Goal: Information Seeking & Learning: Check status

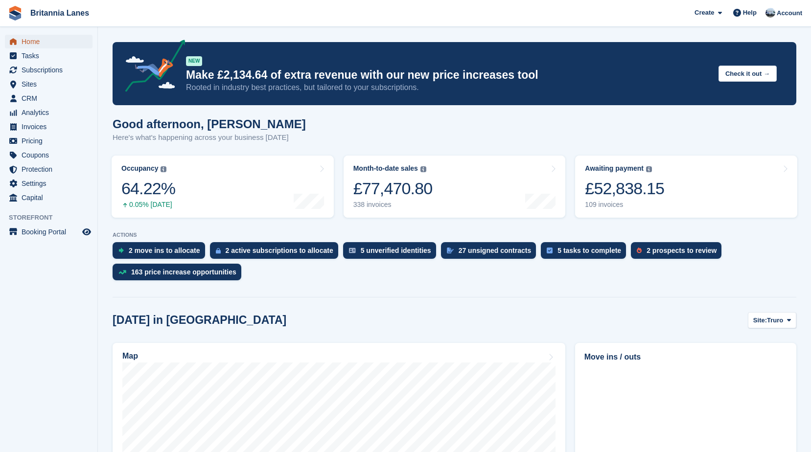
click at [43, 40] on span "Home" at bounding box center [51, 42] width 59 height 14
click at [58, 70] on span "Subscriptions" at bounding box center [51, 70] width 59 height 14
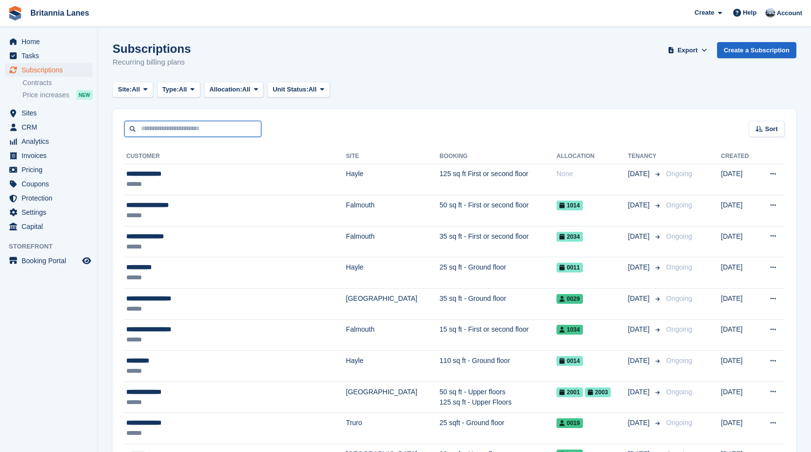
click at [165, 132] on input "text" at bounding box center [192, 129] width 137 height 16
type input "******"
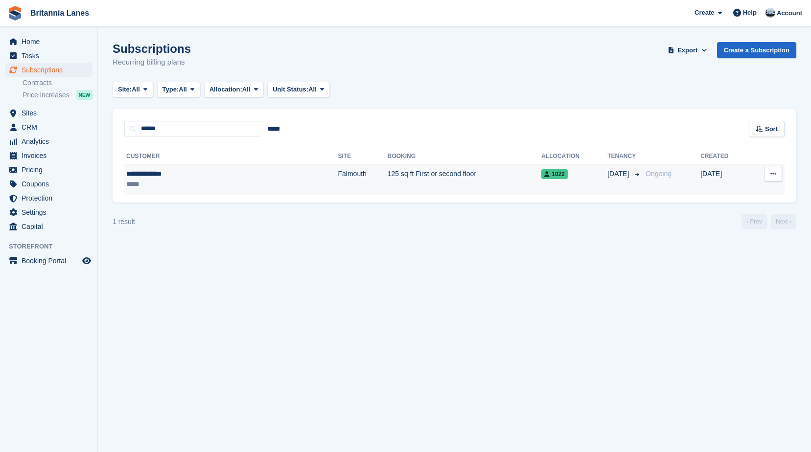
click at [210, 173] on div "**********" at bounding box center [186, 174] width 121 height 10
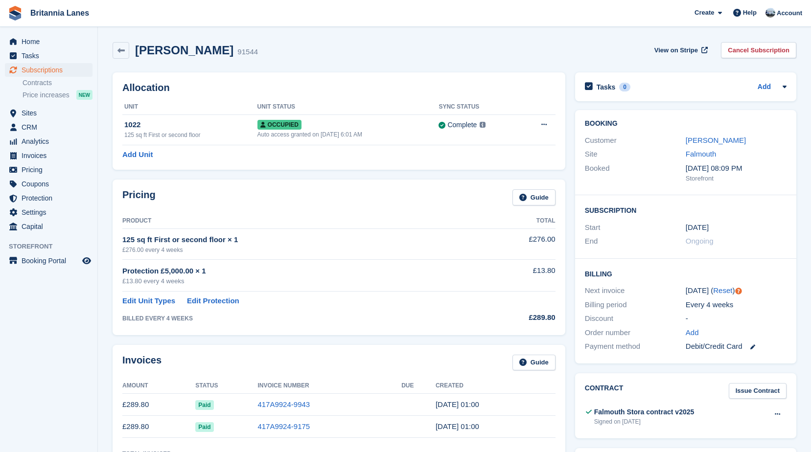
click at [217, 177] on div "Pricing Guide Product Total 125 sq ft First or second floor × 1 £276.00 every 4…" at bounding box center [339, 257] width 463 height 165
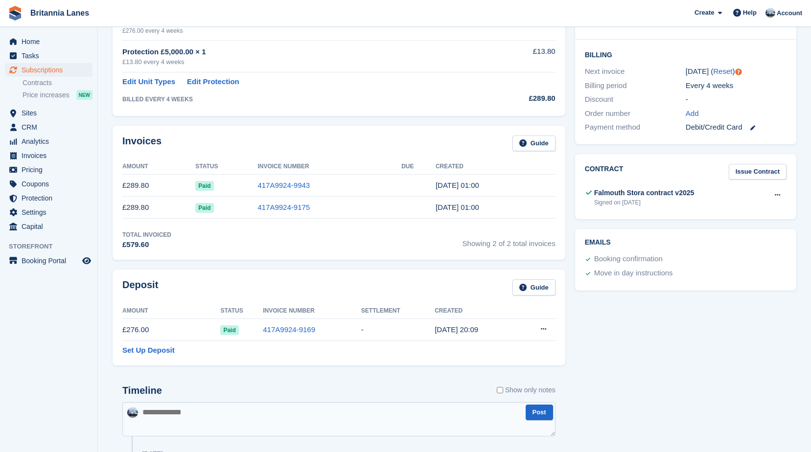
scroll to position [196, 0]
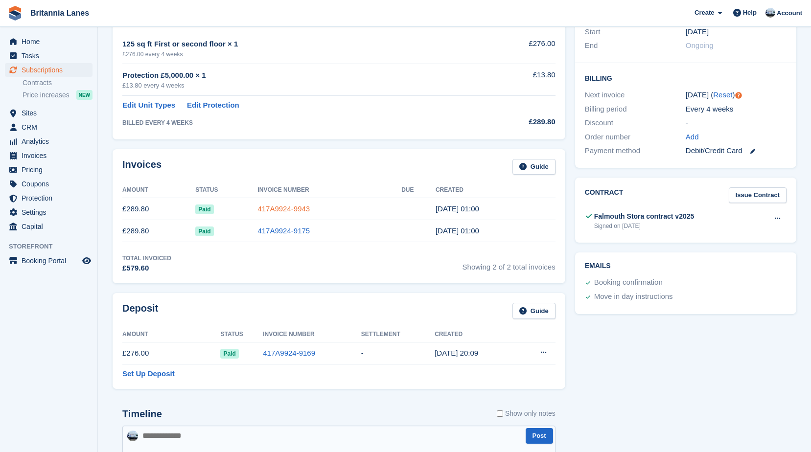
click at [278, 206] on link "417A9924-9943" at bounding box center [284, 209] width 52 height 8
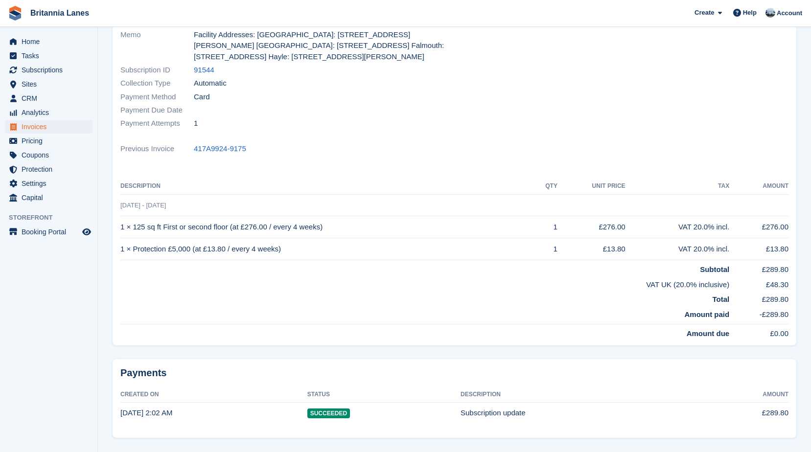
scroll to position [176, 0]
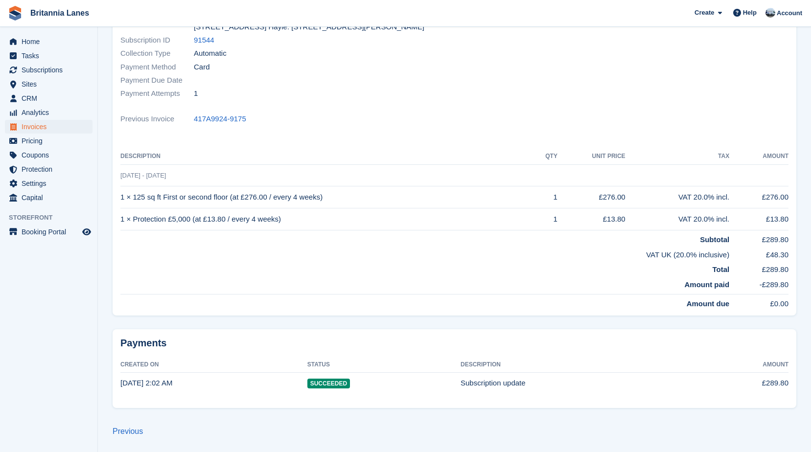
drag, startPoint x: 255, startPoint y: 121, endPoint x: 188, endPoint y: 121, distance: 67.1
click at [188, 121] on div "Previous Invoice 417A9924-9175" at bounding box center [454, 118] width 668 height 13
drag, startPoint x: 188, startPoint y: 121, endPoint x: 186, endPoint y: 153, distance: 32.4
click at [186, 153] on th "Description" at bounding box center [326, 157] width 413 height 16
click at [200, 313] on div "Status Paid Billed to [EMAIL_ADDRESS][DOMAIN_NAME] Name [PERSON_NAME] Currency …" at bounding box center [455, 120] width 684 height 392
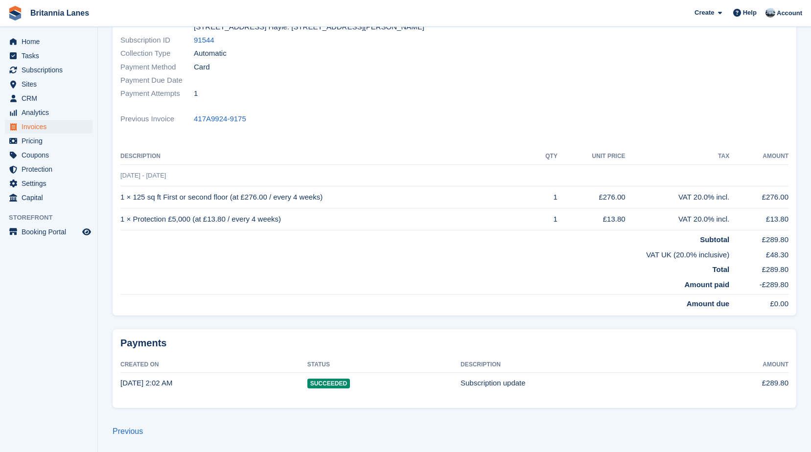
drag, startPoint x: 285, startPoint y: 217, endPoint x: 117, endPoint y: 175, distance: 173.0
click at [117, 175] on div "Status Paid Billed to [EMAIL_ADDRESS][DOMAIN_NAME] Name [PERSON_NAME] Currency …" at bounding box center [455, 120] width 684 height 392
drag, startPoint x: 117, startPoint y: 175, endPoint x: 160, endPoint y: 250, distance: 85.8
click at [160, 250] on td "VAT UK (20.0% inclusive)" at bounding box center [424, 253] width 609 height 15
drag, startPoint x: 282, startPoint y: 222, endPoint x: 118, endPoint y: 162, distance: 174.7
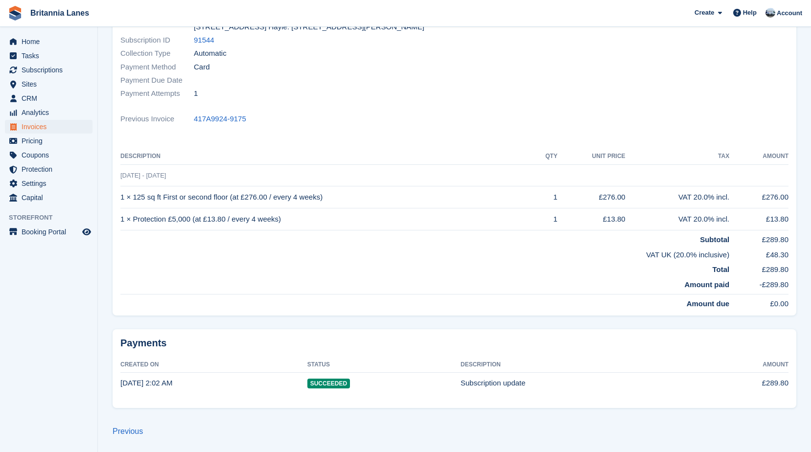
click at [118, 162] on div "Status Paid Billed to [EMAIL_ADDRESS][DOMAIN_NAME] Name [PERSON_NAME] Currency …" at bounding box center [455, 120] width 684 height 392
drag, startPoint x: 118, startPoint y: 162, endPoint x: 269, endPoint y: 262, distance: 181.8
click at [269, 263] on td "Total" at bounding box center [424, 267] width 609 height 15
drag, startPoint x: 278, startPoint y: 220, endPoint x: 104, endPoint y: 167, distance: 182.3
click at [104, 167] on section "Invoices 417A9924-9943 Invoice 417A9924-9943 for £289.80 View on Stripe Downloa…" at bounding box center [454, 138] width 713 height 628
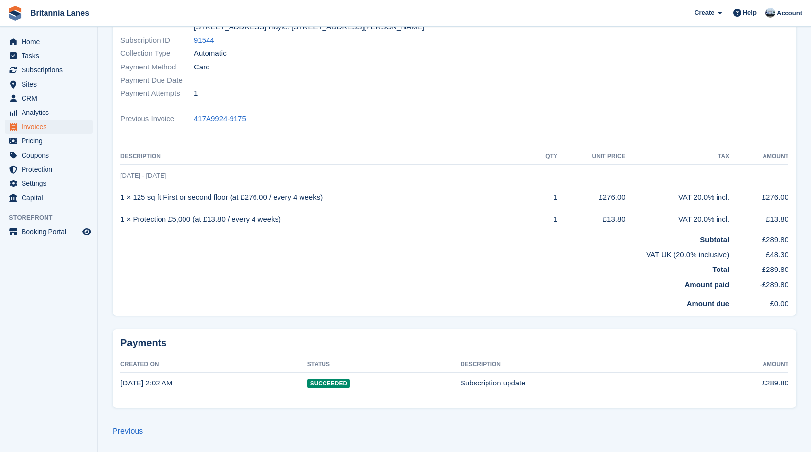
drag, startPoint x: 104, startPoint y: 167, endPoint x: 207, endPoint y: 252, distance: 133.2
click at [207, 252] on td "VAT UK (20.0% inclusive)" at bounding box center [424, 253] width 609 height 15
drag, startPoint x: 280, startPoint y: 222, endPoint x: 118, endPoint y: 156, distance: 175.5
click at [118, 156] on div "Status Paid Billed to [EMAIL_ADDRESS][DOMAIN_NAME] Name [PERSON_NAME] Currency …" at bounding box center [455, 120] width 684 height 392
drag, startPoint x: 118, startPoint y: 156, endPoint x: 311, endPoint y: 180, distance: 194.8
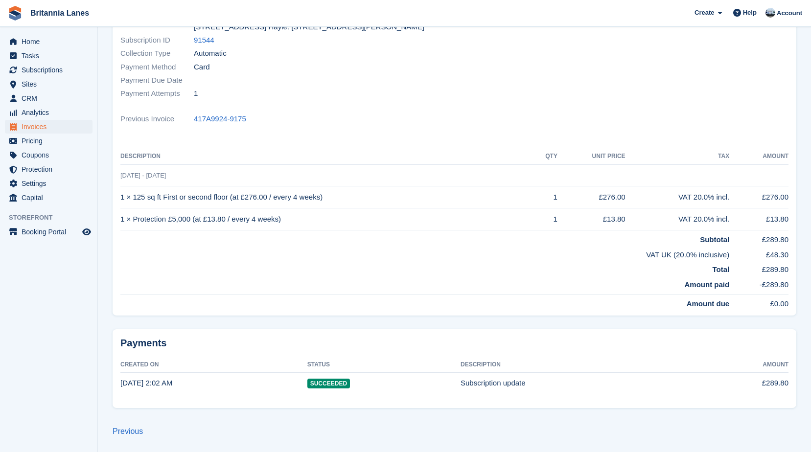
click at [302, 167] on td "[DATE] - [DATE]" at bounding box center [454, 176] width 668 height 22
drag, startPoint x: 273, startPoint y: 222, endPoint x: 120, endPoint y: 156, distance: 167.1
click at [120, 156] on div "Status Paid Billed to [EMAIL_ADDRESS][DOMAIN_NAME] Name [PERSON_NAME] Currency …" at bounding box center [455, 120] width 684 height 392
drag, startPoint x: 120, startPoint y: 156, endPoint x: 257, endPoint y: 165, distance: 137.4
click at [257, 165] on td "[DATE] - [DATE]" at bounding box center [454, 176] width 668 height 22
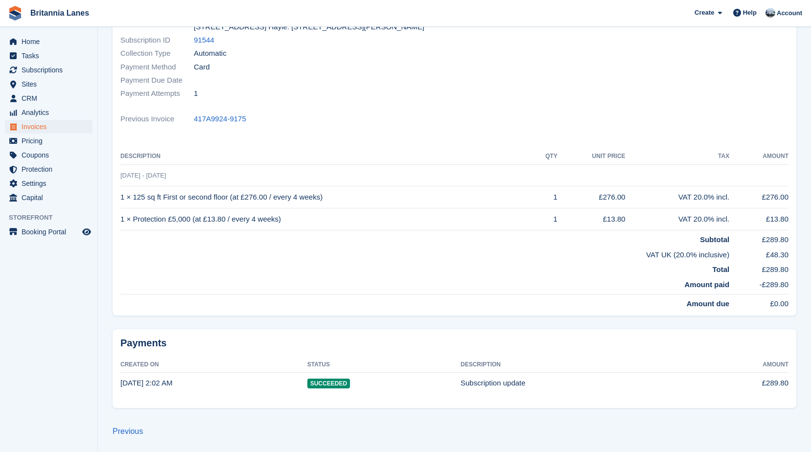
drag, startPoint x: 283, startPoint y: 217, endPoint x: 128, endPoint y: 142, distance: 172.3
click at [128, 142] on div "Status Paid Billed to [EMAIL_ADDRESS][DOMAIN_NAME] Name [PERSON_NAME] Currency …" at bounding box center [455, 120] width 684 height 392
drag, startPoint x: 128, startPoint y: 142, endPoint x: 232, endPoint y: 175, distance: 108.9
click at [232, 175] on td "[DATE] - [DATE]" at bounding box center [454, 176] width 668 height 22
drag, startPoint x: 117, startPoint y: 151, endPoint x: 791, endPoint y: 291, distance: 688.1
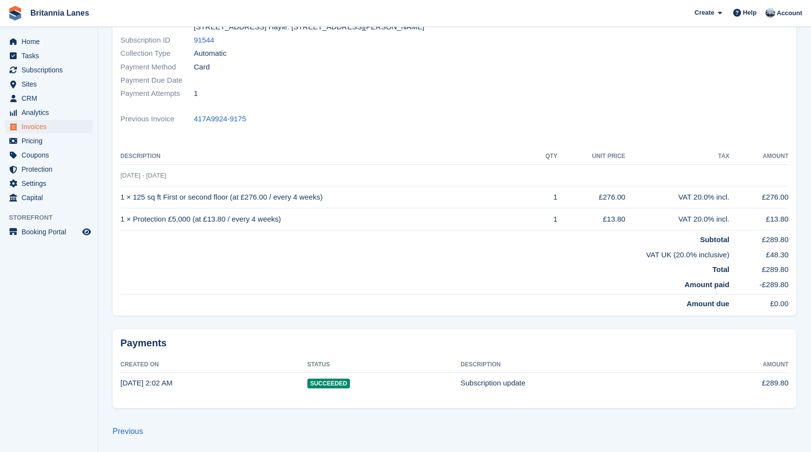
click at [791, 291] on div "Status Paid Billed to [EMAIL_ADDRESS][DOMAIN_NAME] Name [PERSON_NAME] Currency …" at bounding box center [455, 120] width 684 height 392
click at [467, 292] on td "Amount paid" at bounding box center [424, 285] width 609 height 19
drag, startPoint x: 117, startPoint y: 155, endPoint x: 808, endPoint y: 314, distance: 709.4
click at [808, 314] on section "Invoices 417A9924-9943 Invoice 417A9924-9943 for £289.80 View on Stripe Downloa…" at bounding box center [454, 138] width 713 height 628
click at [500, 269] on td "Total" at bounding box center [424, 267] width 609 height 15
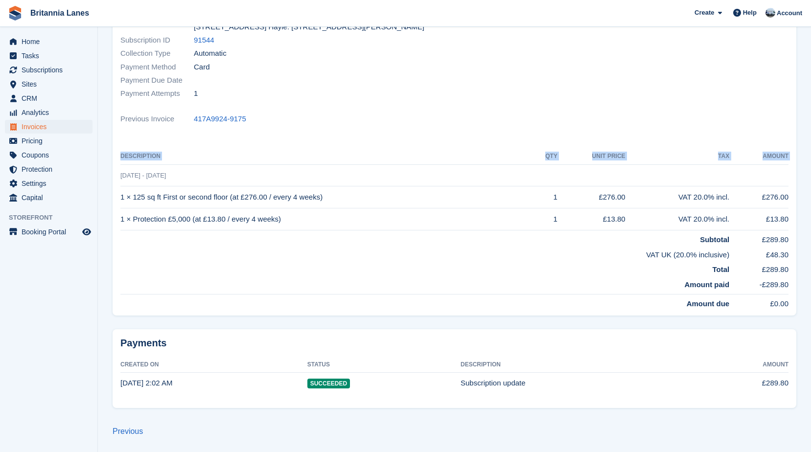
drag, startPoint x: 121, startPoint y: 176, endPoint x: 797, endPoint y: 318, distance: 690.9
click at [797, 318] on div "Status Paid Billed to [EMAIL_ADDRESS][DOMAIN_NAME] Name [PERSON_NAME] Currency …" at bounding box center [455, 122] width 696 height 409
click at [510, 239] on td "Subtotal" at bounding box center [424, 238] width 609 height 15
click at [325, 166] on td "[DATE] - [DATE]" at bounding box center [454, 176] width 668 height 22
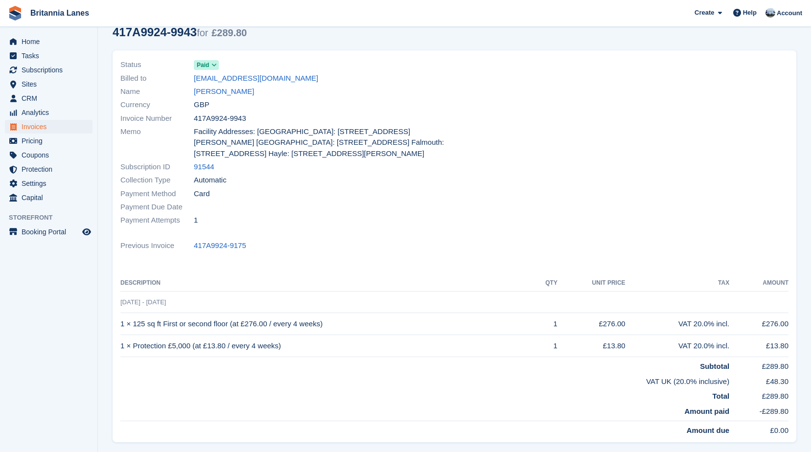
scroll to position [0, 0]
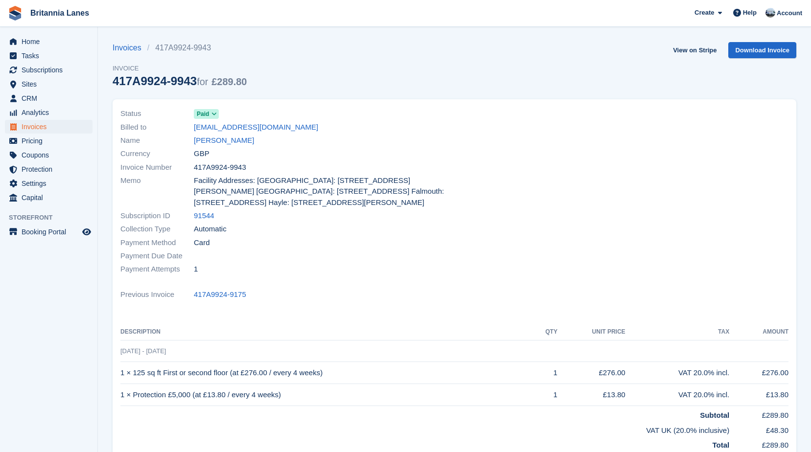
click at [289, 93] on div "Invoices 417A9924-9943 Invoice 417A9924-9943 for £289.80 View on Stripe Downloa…" at bounding box center [455, 70] width 684 height 57
drag, startPoint x: 256, startPoint y: 87, endPoint x: 113, endPoint y: 81, distance: 143.1
click at [113, 81] on div "Invoices 417A9924-9943 Invoice 417A9924-9943 for £289.80 View on Stripe Downloa…" at bounding box center [455, 70] width 684 height 57
drag, startPoint x: 113, startPoint y: 81, endPoint x: 245, endPoint y: 91, distance: 132.6
click at [229, 93] on div "Invoices 417A9924-9943 Invoice 417A9924-9943 for £289.80" at bounding box center [180, 70] width 134 height 57
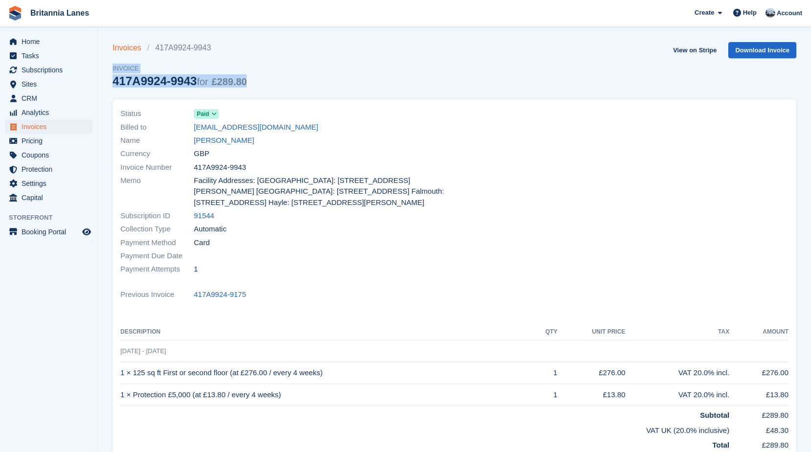
drag, startPoint x: 254, startPoint y: 88, endPoint x: 113, endPoint y: 44, distance: 148.2
click at [113, 44] on div "Invoices 417A9924-9943 Invoice 417A9924-9943 for £289.80 View on Stripe Downloa…" at bounding box center [455, 70] width 684 height 57
click at [311, 79] on div "Invoices 417A9924-9943 Invoice 417A9924-9943 for £289.80 View on Stripe Downloa…" at bounding box center [455, 70] width 684 height 57
click at [44, 41] on span "Home" at bounding box center [51, 42] width 59 height 14
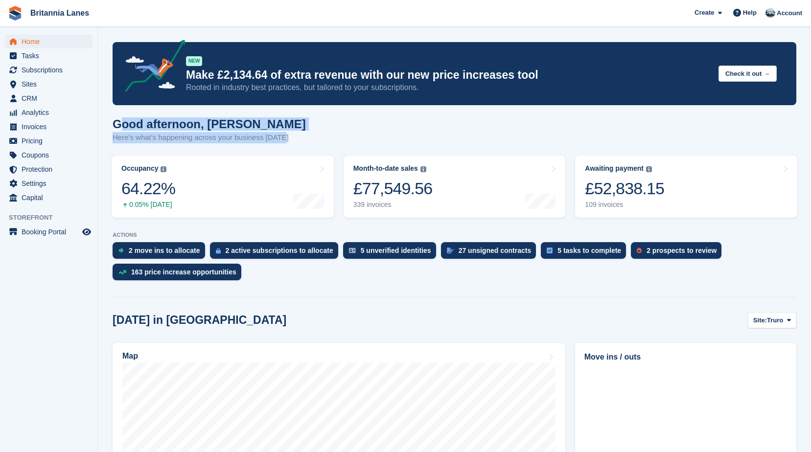
drag, startPoint x: 133, startPoint y: 124, endPoint x: 123, endPoint y: 121, distance: 10.6
click at [123, 121] on div "Good afternoon, John Here's what's happening across your business today" at bounding box center [209, 131] width 193 height 26
drag, startPoint x: 123, startPoint y: 121, endPoint x: 242, endPoint y: 122, distance: 119.5
click at [242, 122] on h1 "Good afternoon, John" at bounding box center [209, 124] width 193 height 13
drag, startPoint x: 281, startPoint y: 140, endPoint x: 108, endPoint y: 118, distance: 174.7
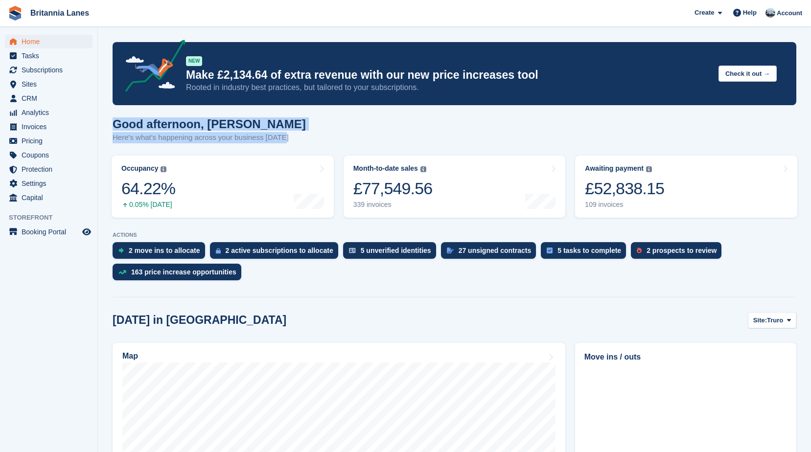
drag, startPoint x: 108, startPoint y: 118, endPoint x: 243, endPoint y: 129, distance: 136.1
click at [243, 129] on h1 "Good afternoon, John" at bounding box center [209, 124] width 193 height 13
drag, startPoint x: 284, startPoint y: 140, endPoint x: 119, endPoint y: 121, distance: 166.5
click at [119, 121] on div "Good afternoon, John Here's what's happening across your business today" at bounding box center [455, 137] width 684 height 38
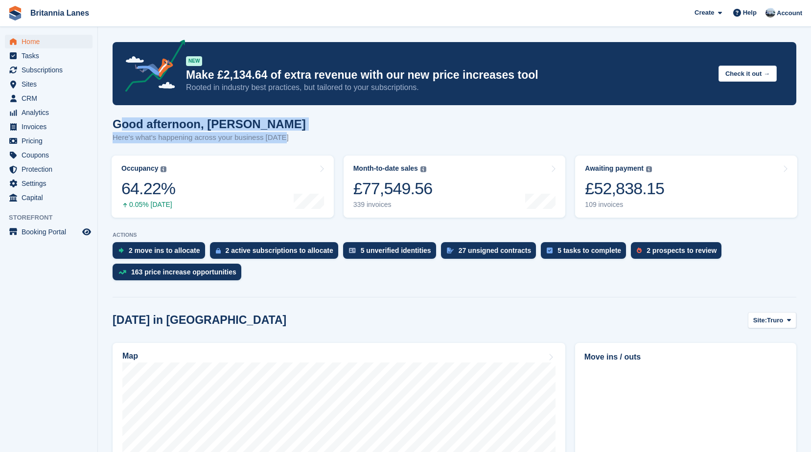
drag, startPoint x: 119, startPoint y: 121, endPoint x: 247, endPoint y: 117, distance: 127.9
drag, startPoint x: 285, startPoint y: 139, endPoint x: 122, endPoint y: 126, distance: 163.5
click at [122, 126] on div "Good afternoon, John Here's what's happening across your business today" at bounding box center [455, 137] width 684 height 38
drag, startPoint x: 122, startPoint y: 126, endPoint x: 241, endPoint y: 116, distance: 119.9
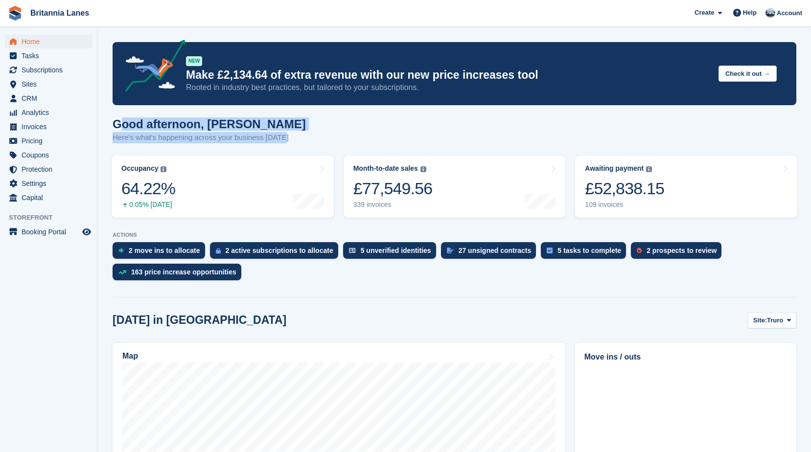
drag, startPoint x: 282, startPoint y: 139, endPoint x: 114, endPoint y: 127, distance: 168.4
click at [114, 127] on div "Good afternoon, John Here's what's happening across your business today" at bounding box center [455, 137] width 684 height 38
drag, startPoint x: 114, startPoint y: 127, endPoint x: 238, endPoint y: 129, distance: 124.4
click at [238, 129] on h1 "Good afternoon, John" at bounding box center [209, 124] width 193 height 13
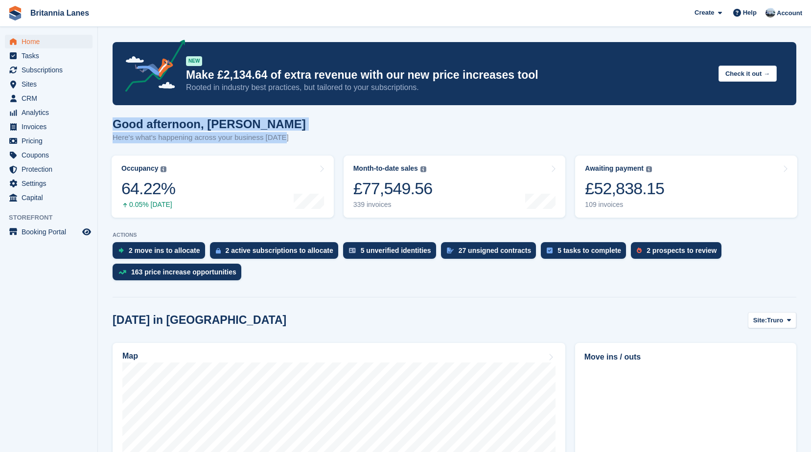
drag, startPoint x: 280, startPoint y: 141, endPoint x: 115, endPoint y: 125, distance: 166.3
click at [115, 125] on div "Good afternoon, John Here's what's happening across your business today" at bounding box center [209, 131] width 193 height 26
click at [249, 124] on h1 "Good afternoon, John" at bounding box center [209, 124] width 193 height 13
drag, startPoint x: 276, startPoint y: 130, endPoint x: 121, endPoint y: 125, distance: 154.8
click at [121, 125] on h1 "Good afternoon, John" at bounding box center [209, 124] width 193 height 13
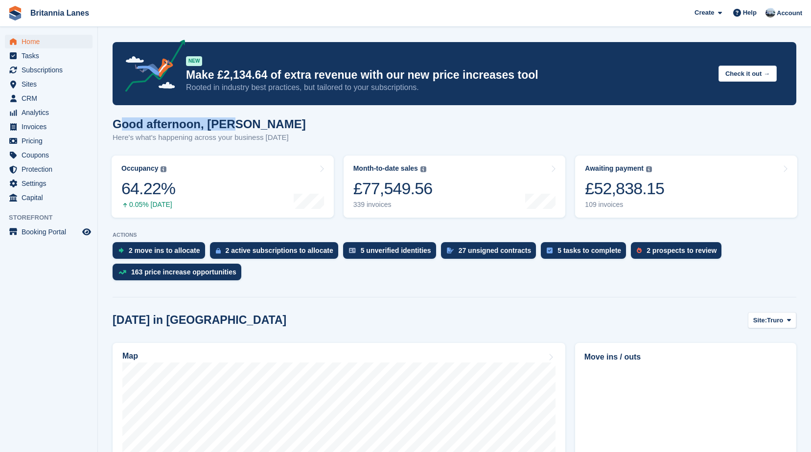
click at [270, 126] on h1 "Good afternoon, John" at bounding box center [209, 124] width 193 height 13
drag, startPoint x: 283, startPoint y: 139, endPoint x: 109, endPoint y: 130, distance: 174.0
drag, startPoint x: 109, startPoint y: 130, endPoint x: 229, endPoint y: 119, distance: 120.0
click at [229, 119] on h1 "Good afternoon, John" at bounding box center [209, 124] width 193 height 13
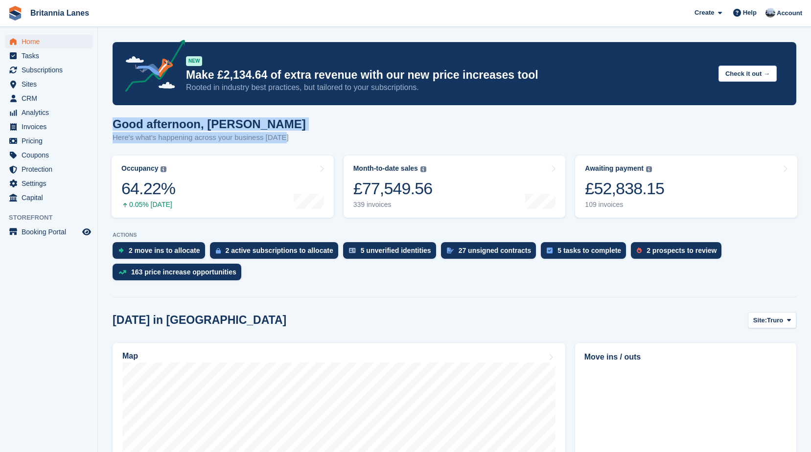
drag, startPoint x: 283, startPoint y: 141, endPoint x: 106, endPoint y: 126, distance: 177.9
click at [247, 119] on h1 "Good afternoon, John" at bounding box center [209, 124] width 193 height 13
drag, startPoint x: 260, startPoint y: 138, endPoint x: 114, endPoint y: 125, distance: 146.5
click at [114, 125] on div "Good afternoon, John Here's what's happening across your business today" at bounding box center [455, 137] width 684 height 38
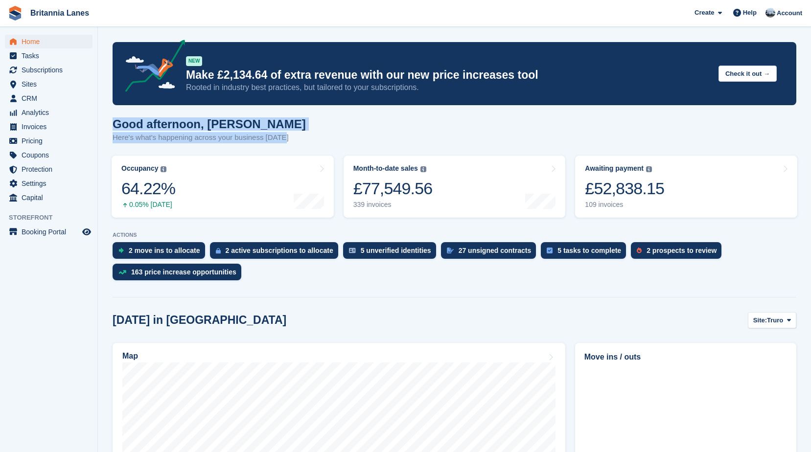
drag, startPoint x: 114, startPoint y: 125, endPoint x: 255, endPoint y: 121, distance: 141.1
click at [255, 121] on h1 "Good afternoon, John" at bounding box center [209, 124] width 193 height 13
